Goal: Information Seeking & Learning: Understand process/instructions

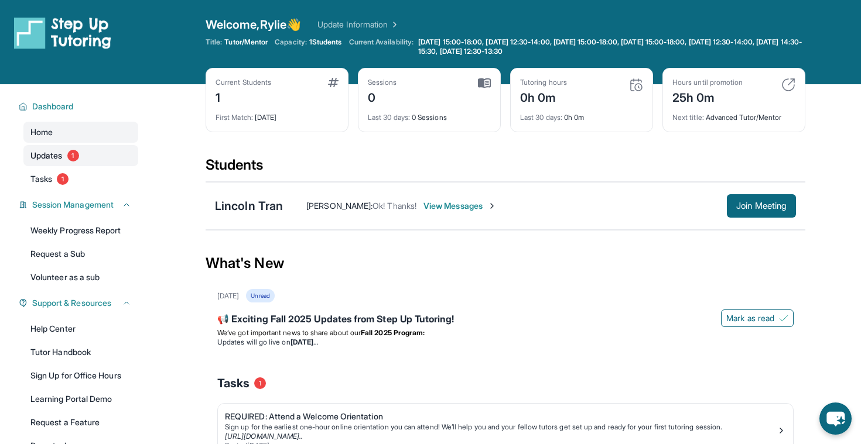
click at [44, 158] on span "Updates" at bounding box center [46, 156] width 32 height 12
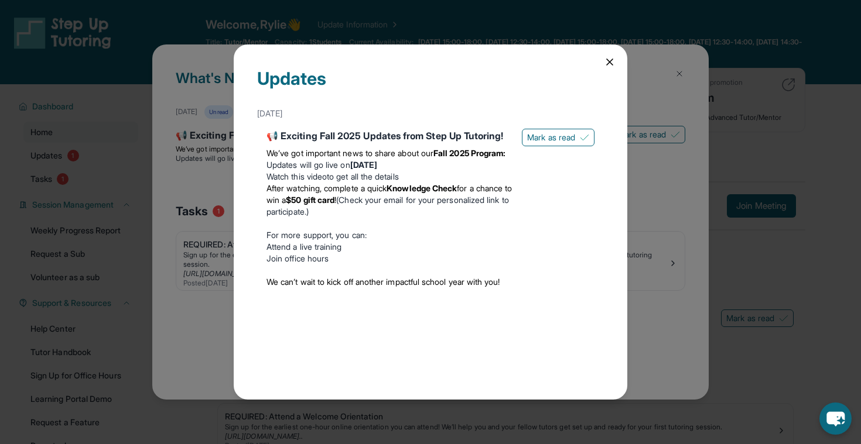
click at [610, 66] on icon at bounding box center [610, 62] width 12 height 12
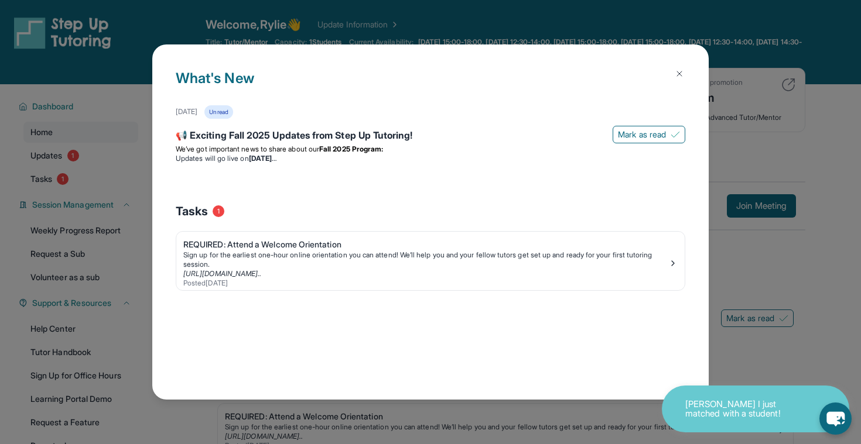
click at [663, 75] on h1 "What's New" at bounding box center [430, 86] width 509 height 37
click at [617, 257] on div "Sign up for the earliest one-hour online orientation you can attend! We’ll help…" at bounding box center [425, 260] width 485 height 19
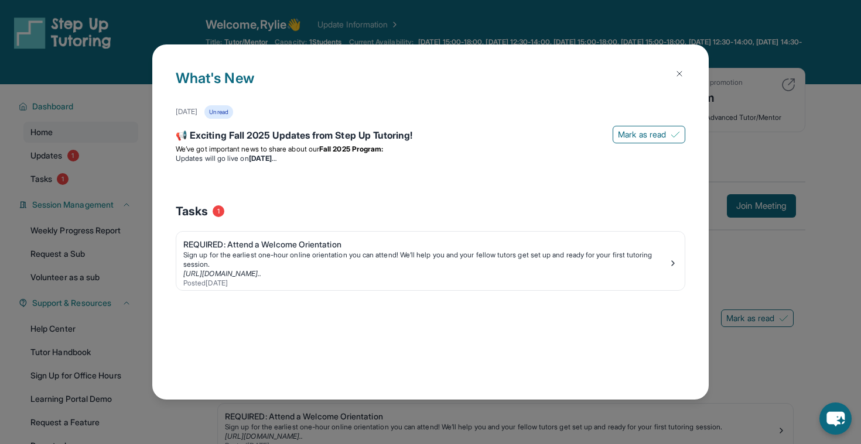
click at [679, 73] on img at bounding box center [679, 73] width 9 height 9
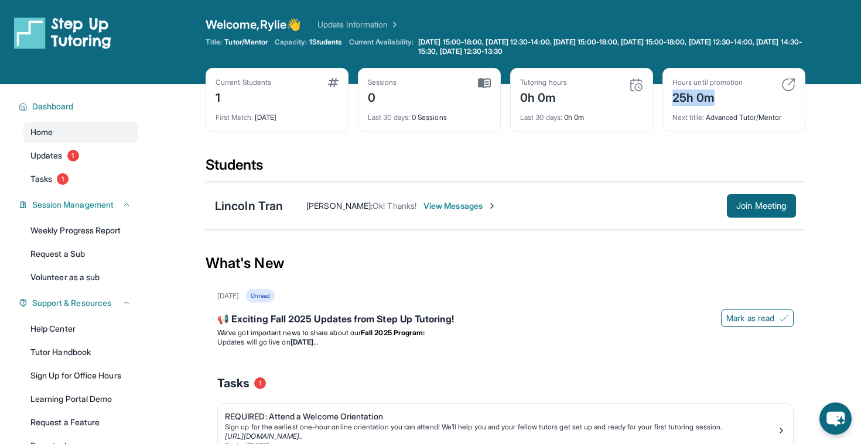
drag, startPoint x: 673, startPoint y: 98, endPoint x: 724, endPoint y: 98, distance: 50.9
click at [724, 98] on div "25h 0m" at bounding box center [707, 96] width 70 height 19
drag, startPoint x: 724, startPoint y: 98, endPoint x: 676, endPoint y: 97, distance: 48.6
click at [676, 97] on div "25h 0m" at bounding box center [707, 96] width 70 height 19
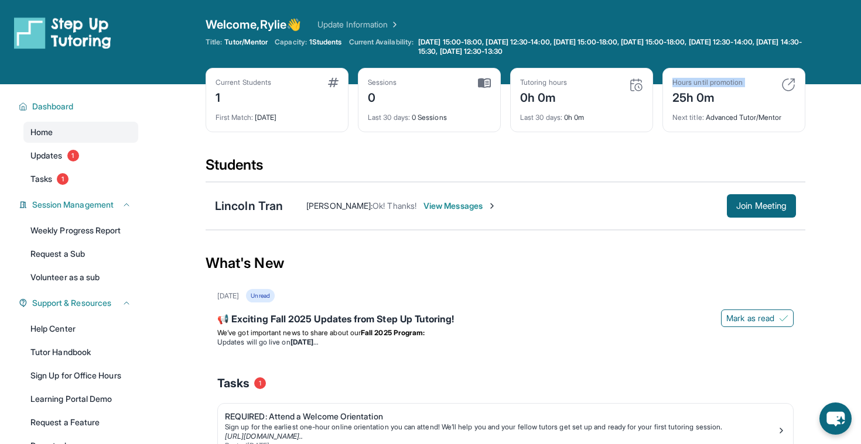
click at [671, 97] on div "Hours until promotion 25h 0m Next title : Advanced Tutor/Mentor" at bounding box center [733, 100] width 143 height 64
drag, startPoint x: 671, startPoint y: 97, endPoint x: 724, endPoint y: 97, distance: 53.3
click at [724, 97] on div "Hours until promotion 25h 0m Next title : Advanced Tutor/Mentor" at bounding box center [733, 100] width 143 height 64
click at [724, 97] on div "25h 0m" at bounding box center [707, 96] width 70 height 19
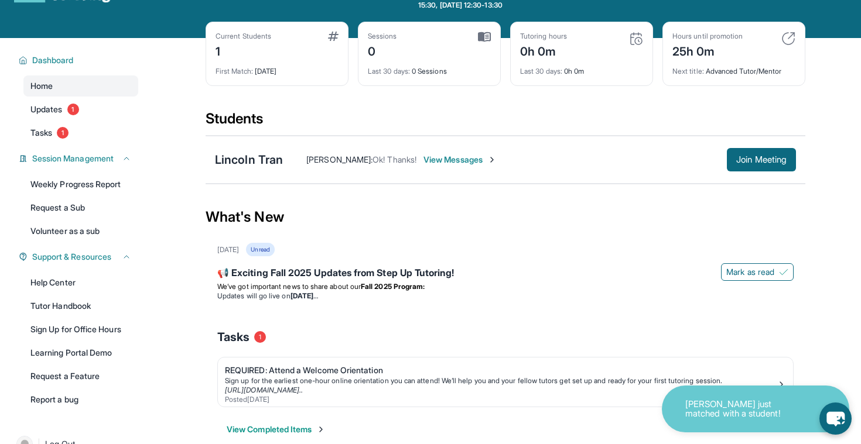
scroll to position [84, 0]
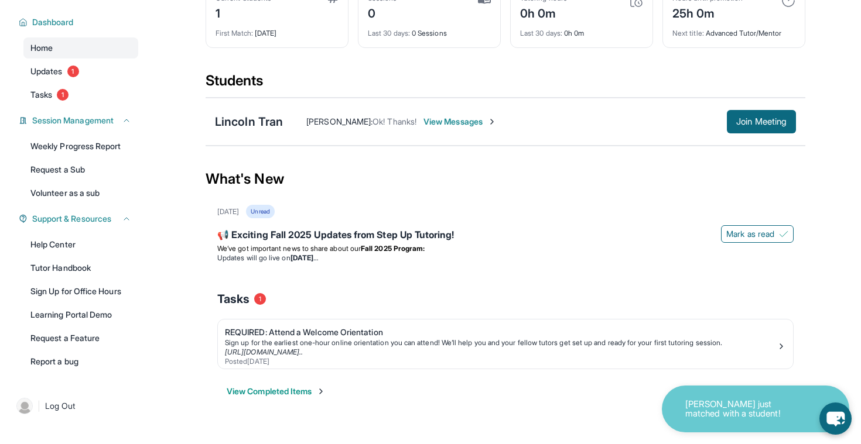
click at [258, 391] on button "View Completed Items" at bounding box center [276, 392] width 99 height 12
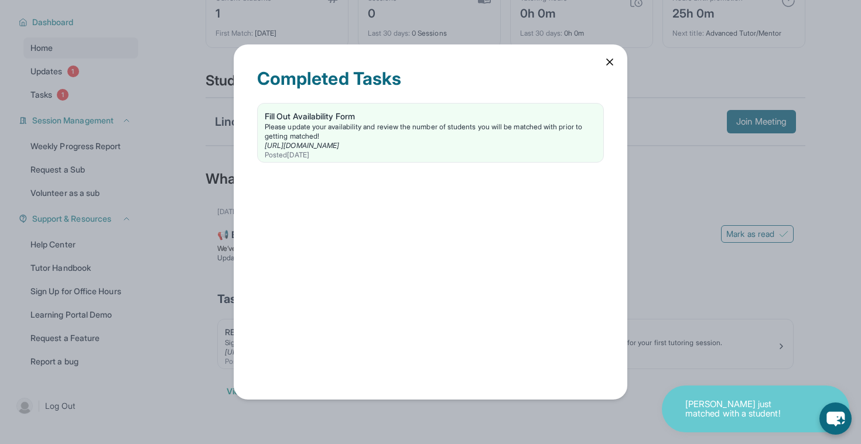
click at [605, 64] on icon at bounding box center [610, 62] width 12 height 12
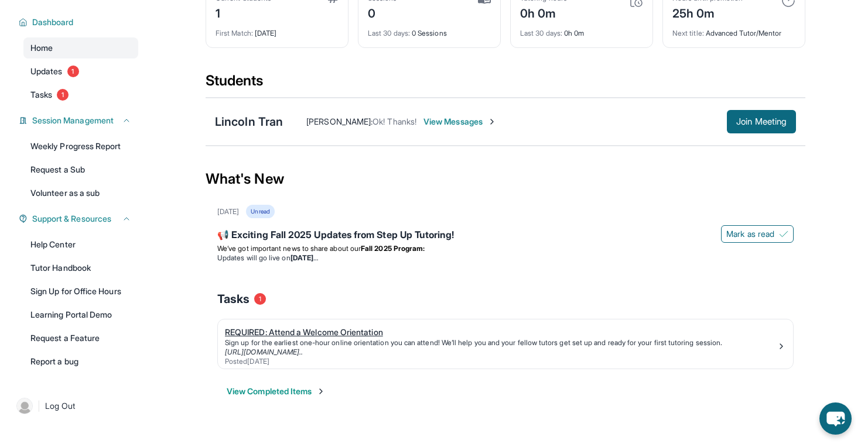
click at [287, 331] on div "REQUIRED: Attend a Welcome Orientation" at bounding box center [501, 333] width 552 height 12
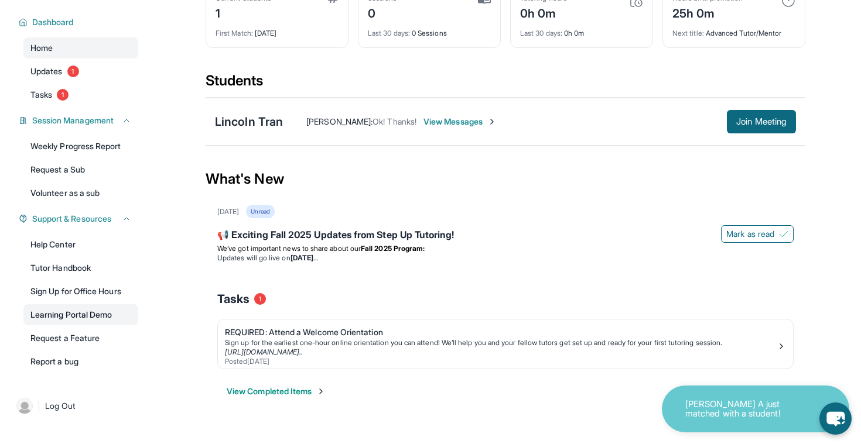
click at [95, 317] on link "Learning Portal Demo" at bounding box center [80, 314] width 115 height 21
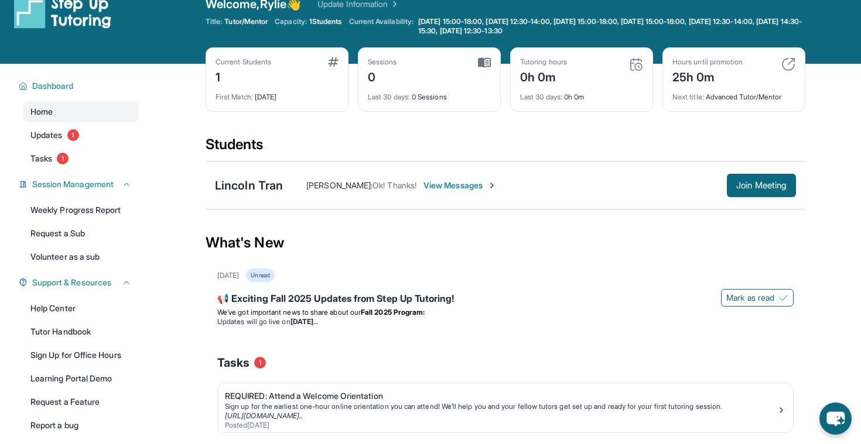
scroll to position [0, 0]
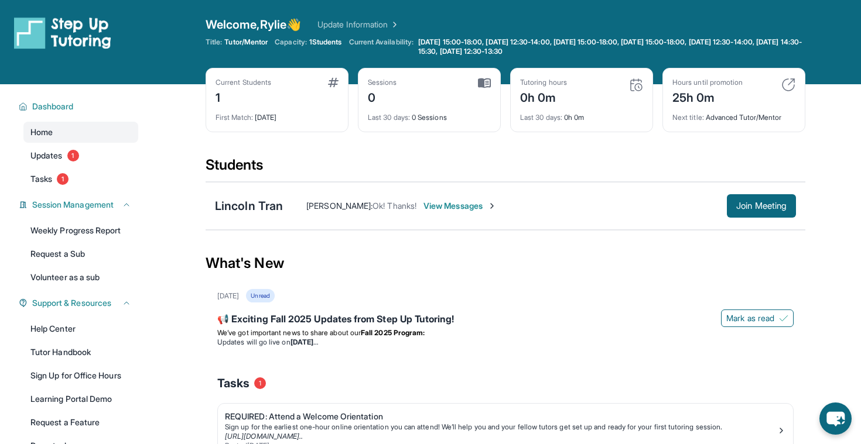
click at [218, 96] on div "1" at bounding box center [243, 96] width 56 height 19
click at [258, 79] on div "Current Students" at bounding box center [243, 82] width 56 height 9
click at [324, 44] on span "1 Students" at bounding box center [325, 41] width 33 height 9
click at [413, 47] on span "Current Availability:" at bounding box center [381, 46] width 64 height 19
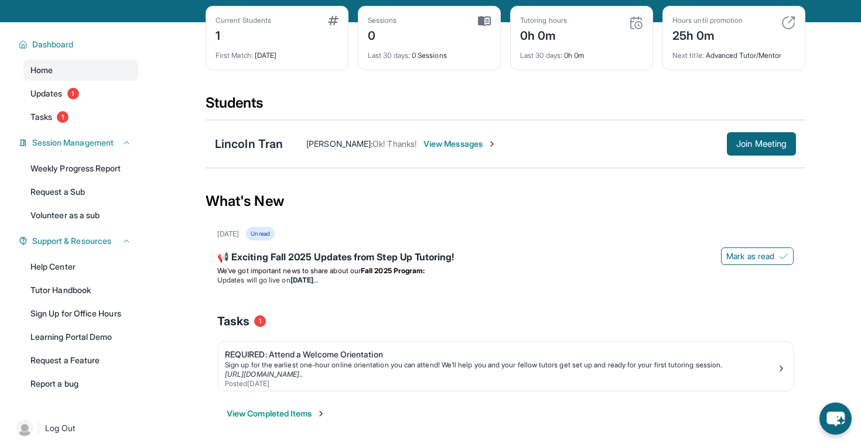
scroll to position [84, 0]
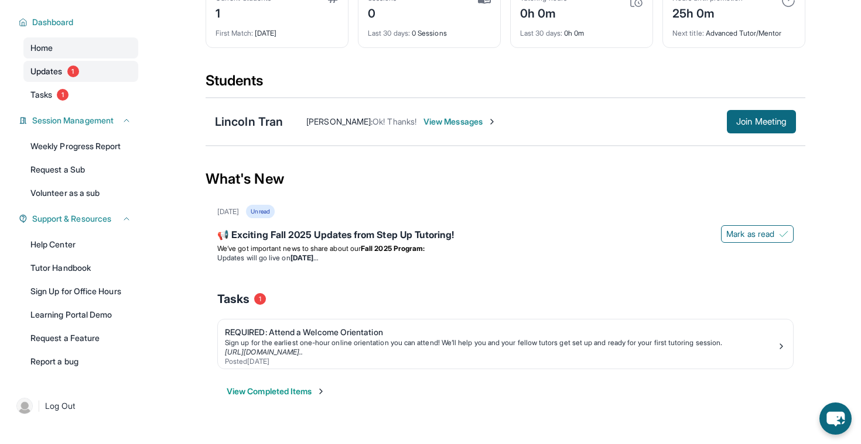
click at [69, 76] on link "Updates 1" at bounding box center [80, 71] width 115 height 21
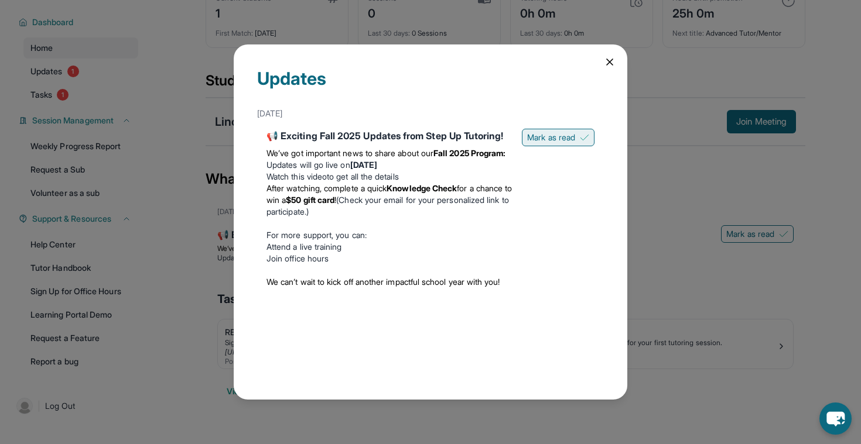
click at [568, 139] on span "Mark as read" at bounding box center [551, 138] width 48 height 12
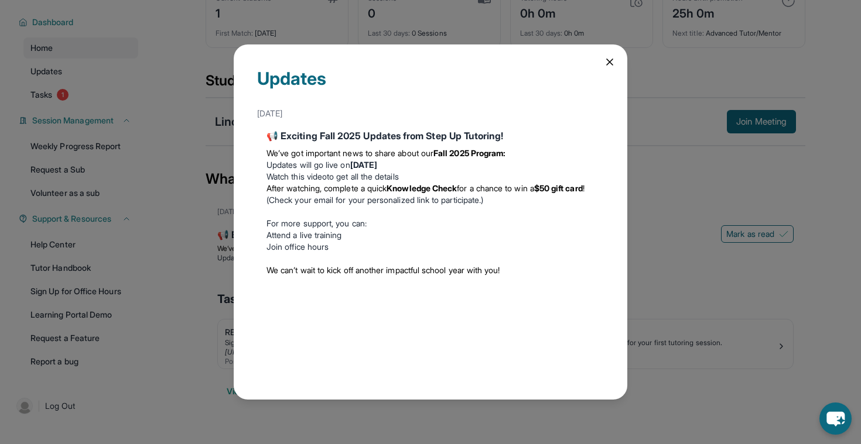
click at [76, 99] on div "Updates [DATE] 📢 Exciting Fall 2025 Updates from Step Up Tutoring! We’ve got im…" at bounding box center [430, 222] width 861 height 444
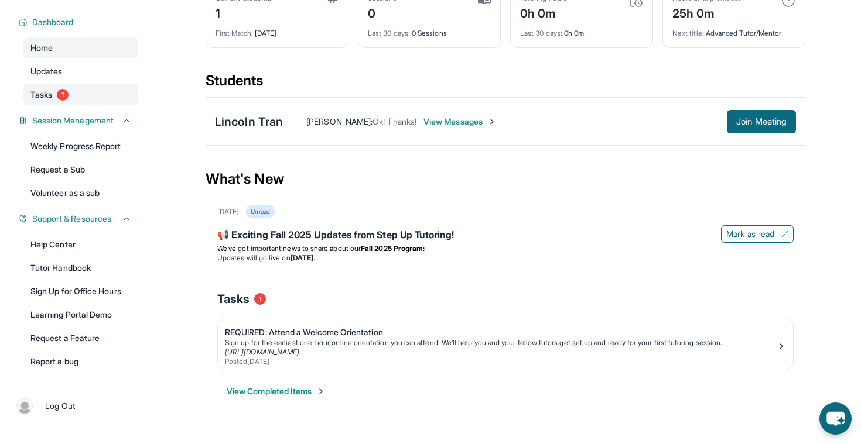
click at [57, 97] on link "Tasks 1" at bounding box center [80, 94] width 115 height 21
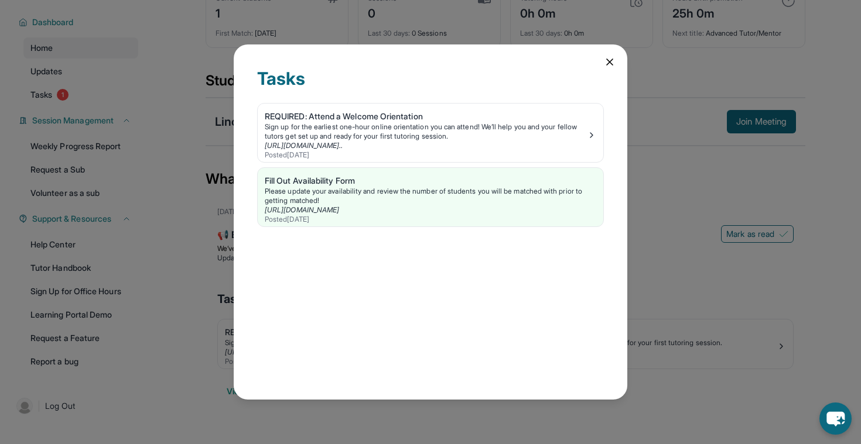
click at [518, 259] on div "Tasks REQUIRED: Attend a Welcome Orientation Sign up for the earliest one-hour …" at bounding box center [430, 221] width 393 height 355
click at [608, 57] on icon at bounding box center [610, 62] width 12 height 12
